Goal: Contribute content: Contribute content

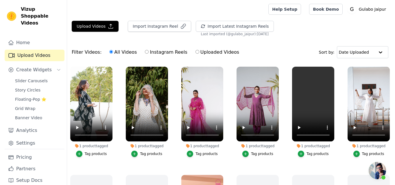
scroll to position [136, 0]
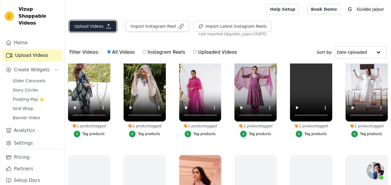
click at [97, 24] on button "Upload Videos" at bounding box center [92, 26] width 47 height 11
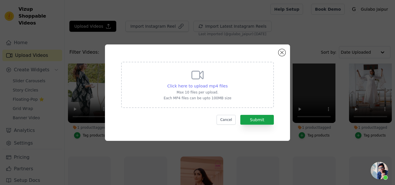
click at [190, 84] on span "Click here to upload mp4 files" at bounding box center [197, 86] width 60 height 5
click at [227, 83] on input "Click here to upload mp4 files Max 10 files per upload. Each MP4 files can be u…" at bounding box center [227, 83] width 0 height 0
type input "C:\fakepath\HANIA INDIGO BLACK STRAIGTH SET.mp4"
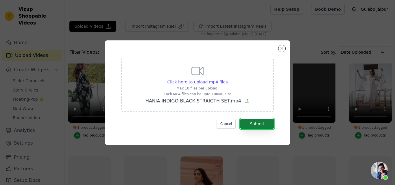
click at [255, 124] on button "Submit" at bounding box center [257, 124] width 34 height 10
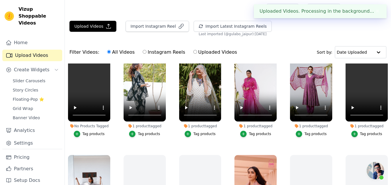
click at [81, 133] on button "Tag products" at bounding box center [89, 134] width 31 height 6
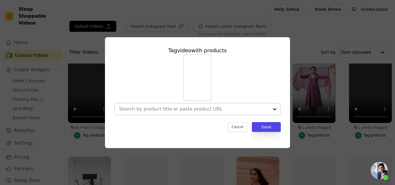
click at [193, 107] on input "No Products Tagged Tag video with products Cancel Save Tag products" at bounding box center [194, 108] width 150 height 5
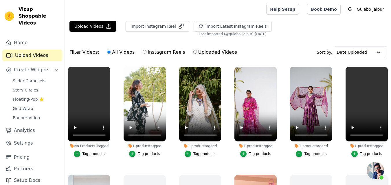
click at [87, 153] on div "Tag products" at bounding box center [93, 154] width 22 height 5
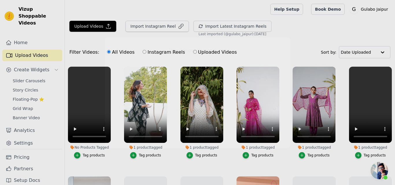
scroll to position [136, 0]
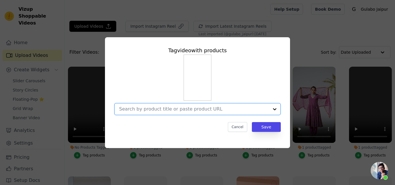
click at [134, 107] on input "No Products Tagged Tag video with products Option undefined, selected. Select i…" at bounding box center [194, 108] width 150 height 5
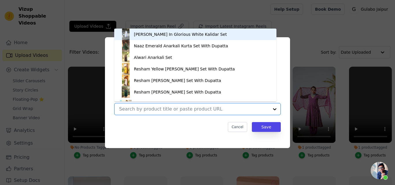
paste input "HANIA INDIGO BLACK STRAIGTH SET"
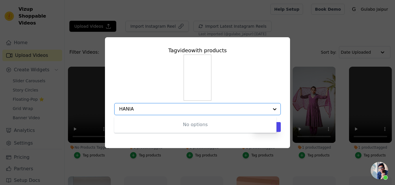
type input "HANIA"
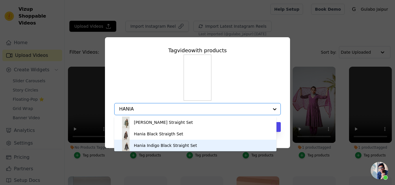
click at [167, 144] on div "Hania Indigo Black Straight Set" at bounding box center [165, 146] width 63 height 6
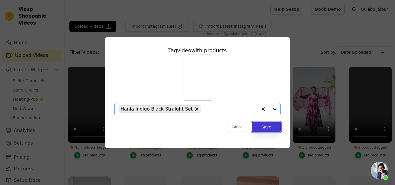
click at [257, 128] on button "Save" at bounding box center [266, 127] width 29 height 10
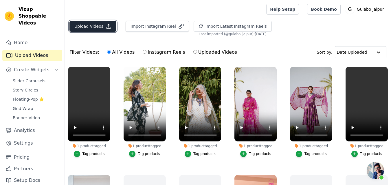
click at [94, 26] on button "Upload Videos" at bounding box center [92, 26] width 47 height 11
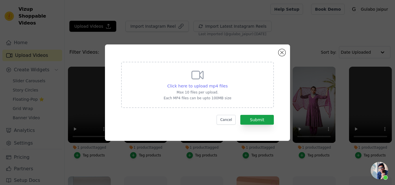
click at [190, 86] on span "Click here to upload mp4 files" at bounding box center [197, 86] width 60 height 5
click at [227, 83] on input "Click here to upload mp4 files Max 10 files per upload. Each MP4 files can be u…" at bounding box center [227, 83] width 0 height 0
type input "C:\fakepath\[PERSON_NAME] STRAIGHT SET.mp4"
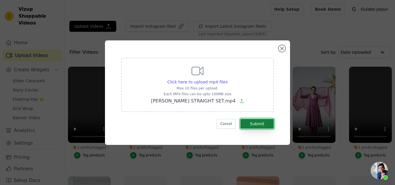
click at [255, 127] on button "Submit" at bounding box center [257, 124] width 34 height 10
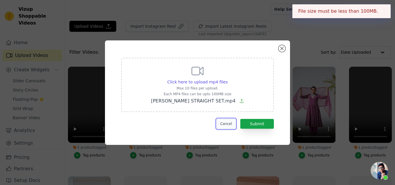
click at [231, 125] on button "Cancel" at bounding box center [226, 124] width 19 height 10
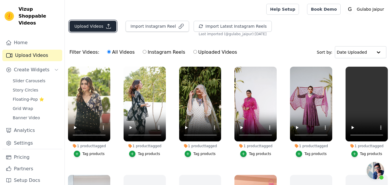
click at [82, 25] on button "Upload Videos" at bounding box center [92, 26] width 47 height 11
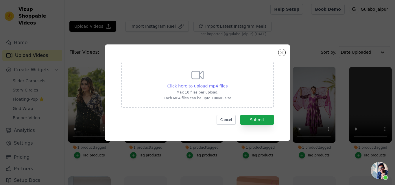
click at [193, 88] on span "Click here to upload mp4 files" at bounding box center [197, 86] width 60 height 5
click at [227, 83] on input "Click here to upload mp4 files Max 10 files per upload. Each MP4 files can be u…" at bounding box center [227, 83] width 0 height 0
type input "C:\fakepath\[PERSON_NAME] STRAIGHT SET (1).mp4"
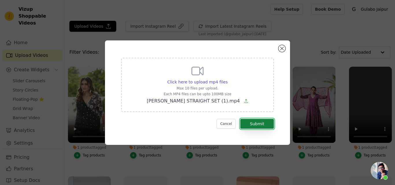
click at [256, 126] on button "Submit" at bounding box center [257, 124] width 34 height 10
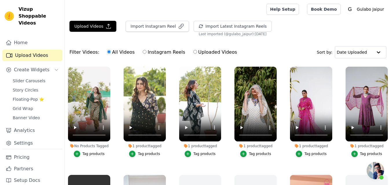
scroll to position [136, 0]
click at [81, 150] on li "No Products Tagged Tag products" at bounding box center [89, 112] width 42 height 91
click at [80, 152] on div "button" at bounding box center [77, 154] width 6 height 6
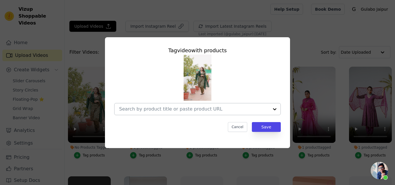
click at [150, 108] on input "No Products Tagged Tag video with products Cancel Save Tag products" at bounding box center [194, 108] width 150 height 5
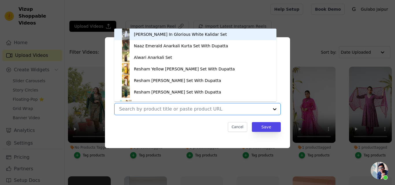
paste input "HANIA INDIGO BLACK STRAIGTH SET"
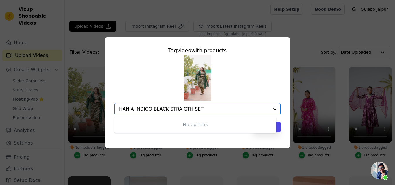
drag, startPoint x: 134, startPoint y: 108, endPoint x: 241, endPoint y: 113, distance: 106.8
click at [241, 113] on div "HANIA INDIGO BLACK STRAIGTH SET" at bounding box center [194, 110] width 150 height 12
type input "HANIA"
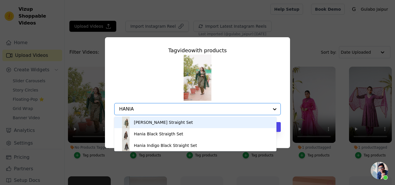
click at [178, 125] on div "[PERSON_NAME] Straight Set" at bounding box center [163, 123] width 59 height 6
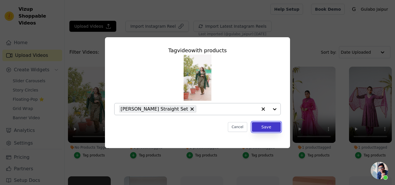
click at [257, 128] on button "Save" at bounding box center [266, 127] width 29 height 10
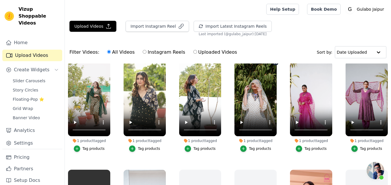
scroll to position [0, 0]
